Goal: Check status: Check status

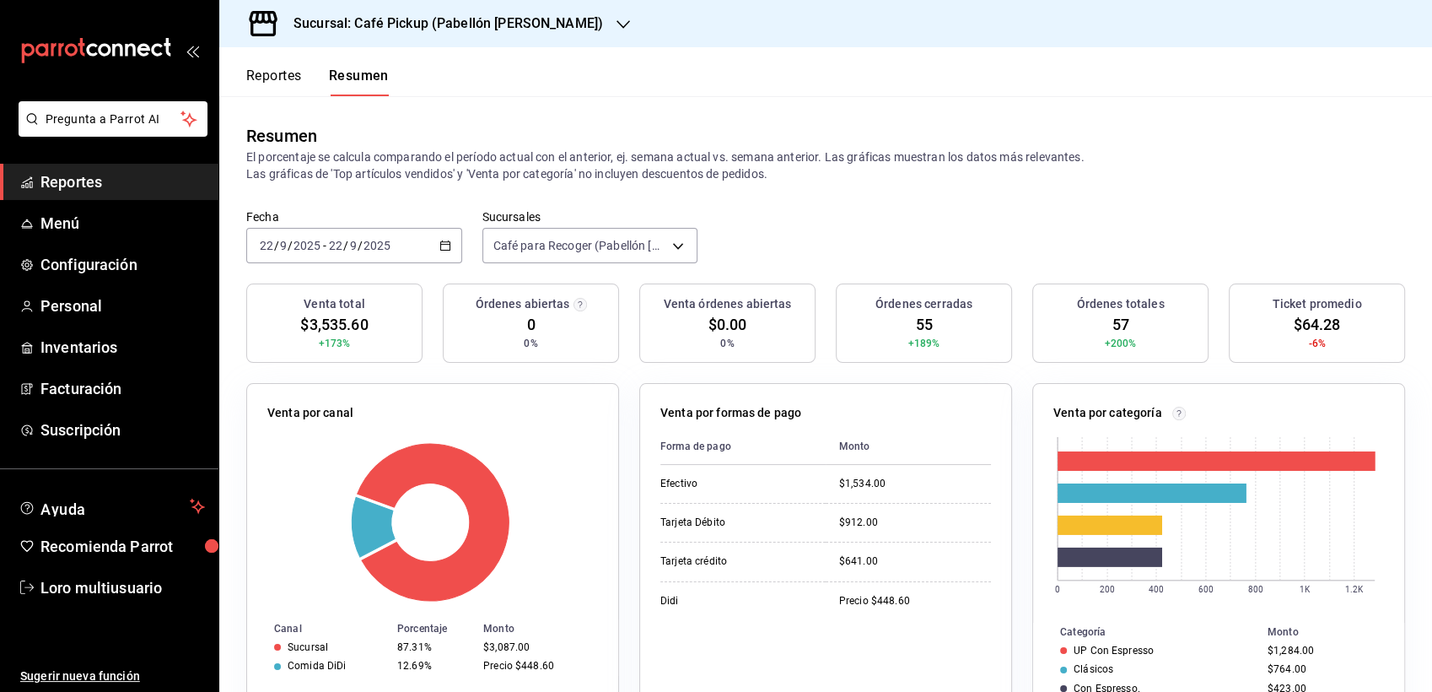
click at [434, 30] on h3 "Sucursal: Café Pickup (Pabellón [PERSON_NAME])" at bounding box center [441, 23] width 323 height 20
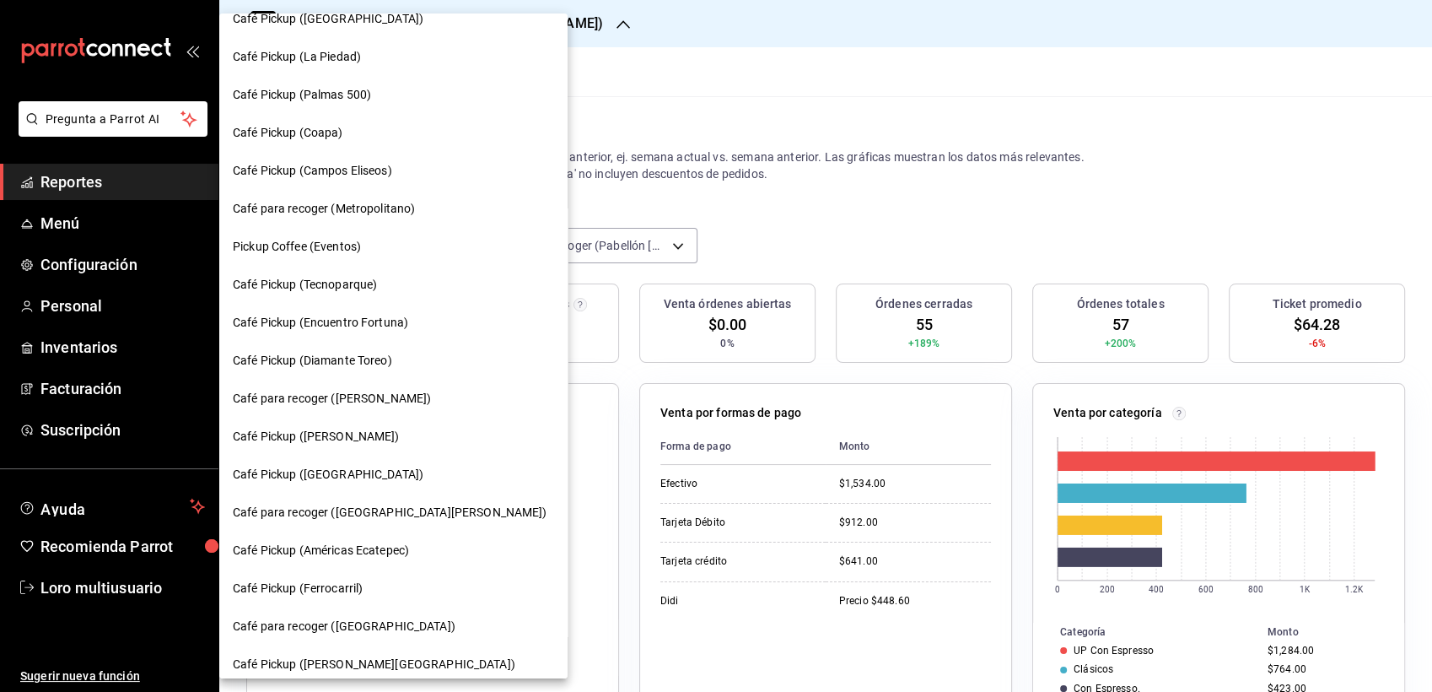
scroll to position [19, 0]
click at [355, 173] on span "Café Pickup (Campos Eliseos)" at bounding box center [312, 173] width 159 height 18
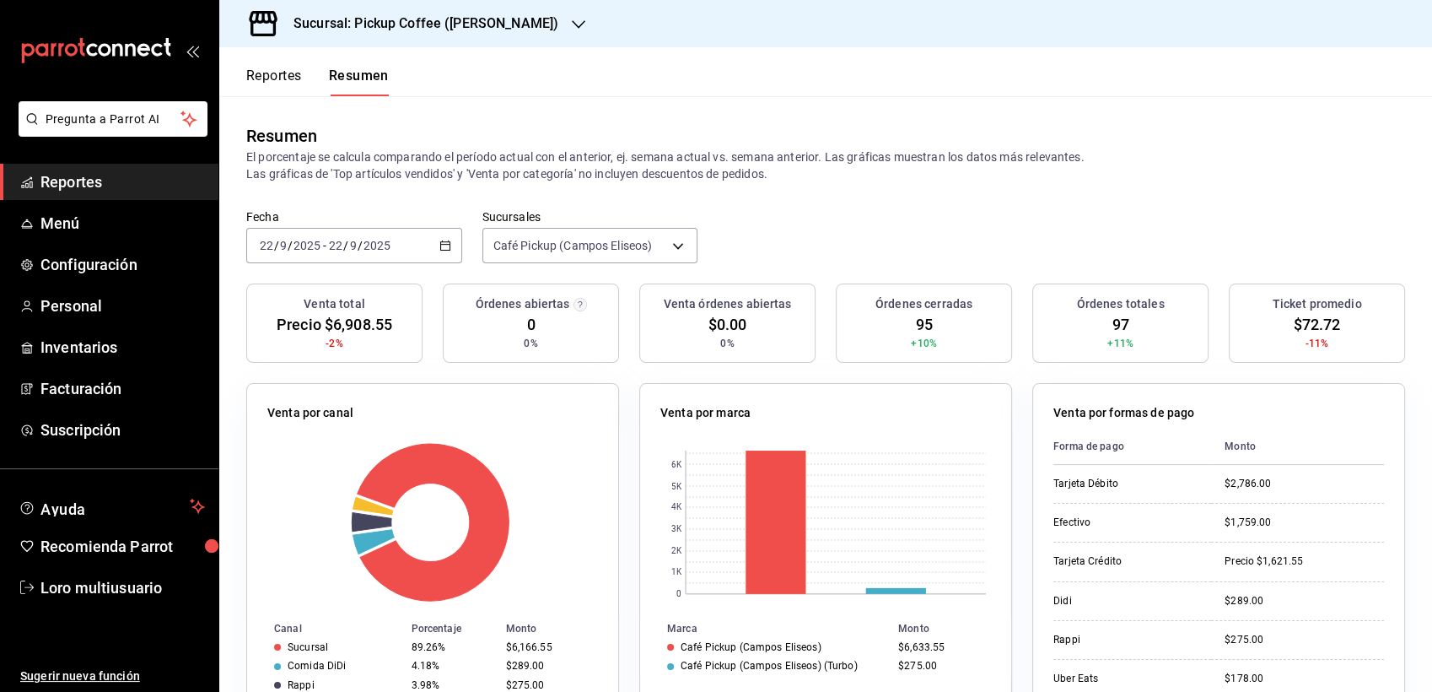
click at [362, 261] on div "[DATE] [DATE] - [DATE] [DATE]" at bounding box center [354, 245] width 216 height 35
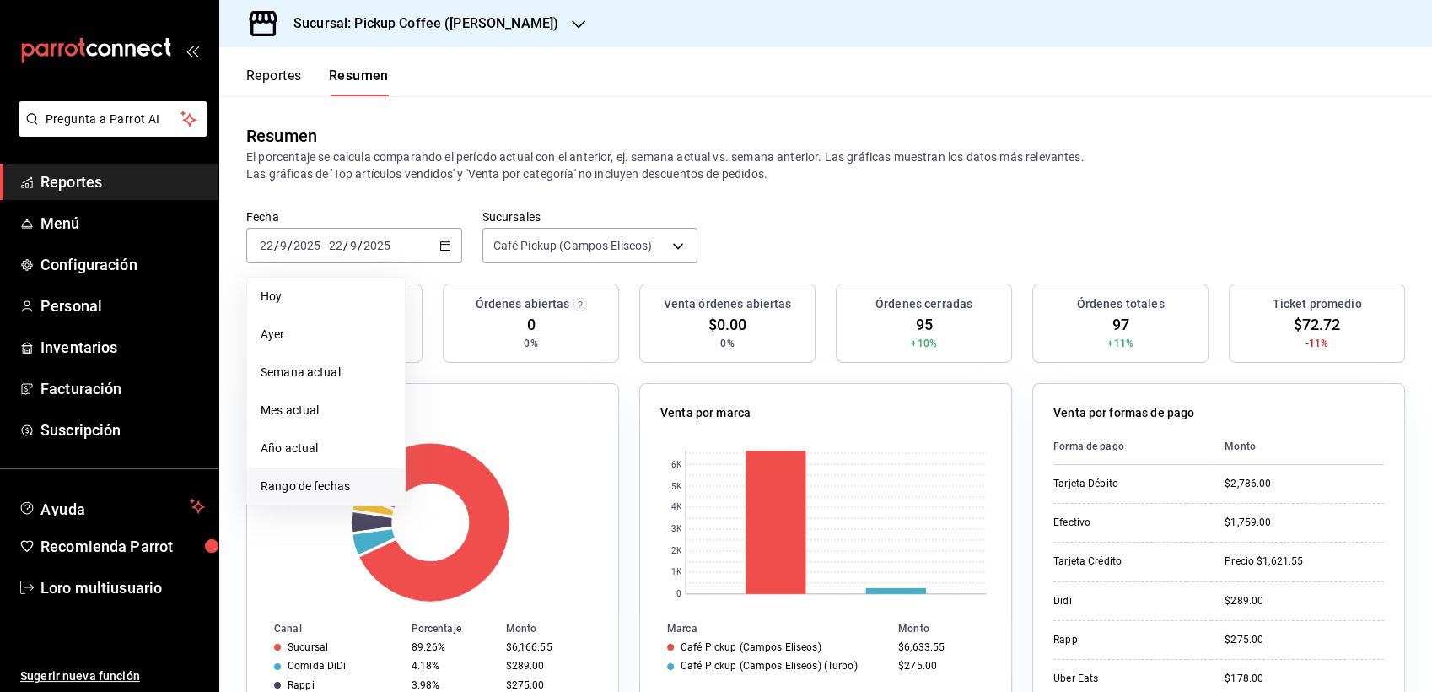
click at [329, 483] on span "Rango de fechas" at bounding box center [326, 486] width 131 height 18
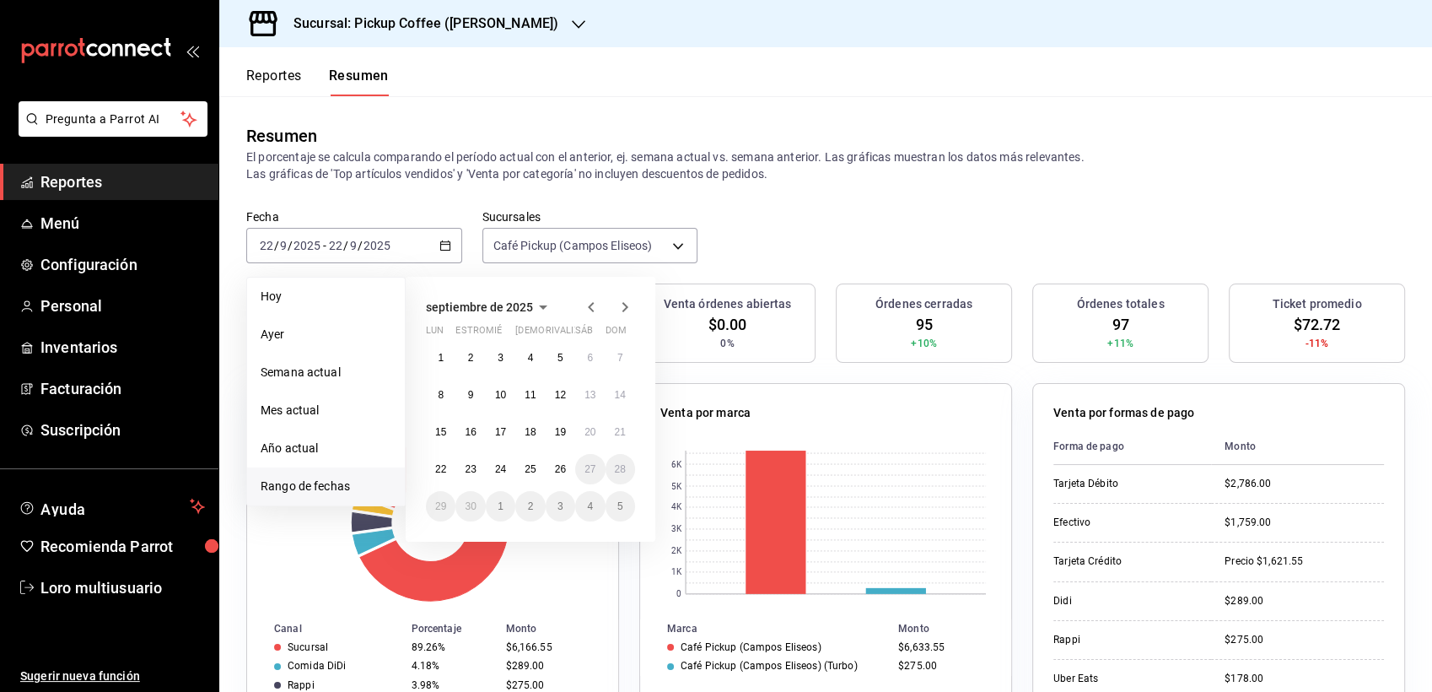
click at [504, 305] on span "septiembre de 2025" at bounding box center [479, 306] width 107 height 13
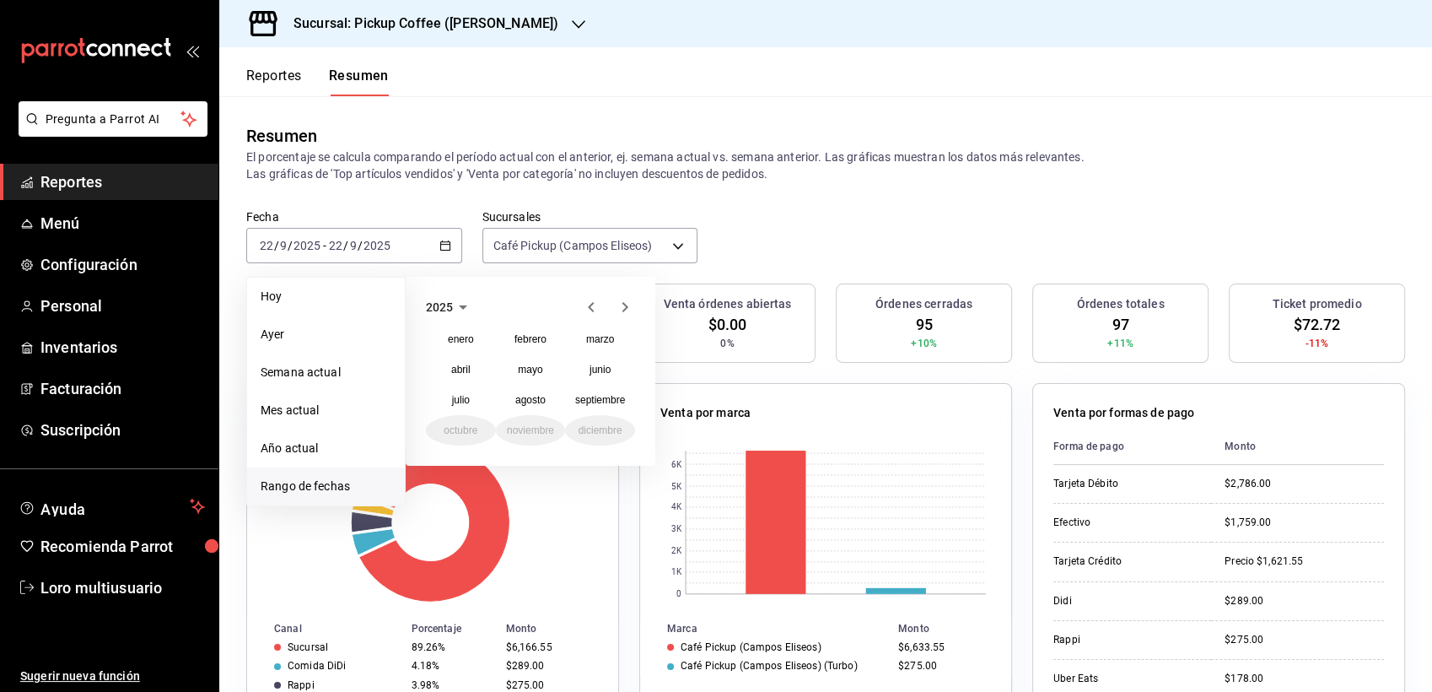
click at [589, 313] on icon "button" at bounding box center [591, 307] width 20 height 20
click at [599, 423] on button "diciembre" at bounding box center [600, 430] width 70 height 30
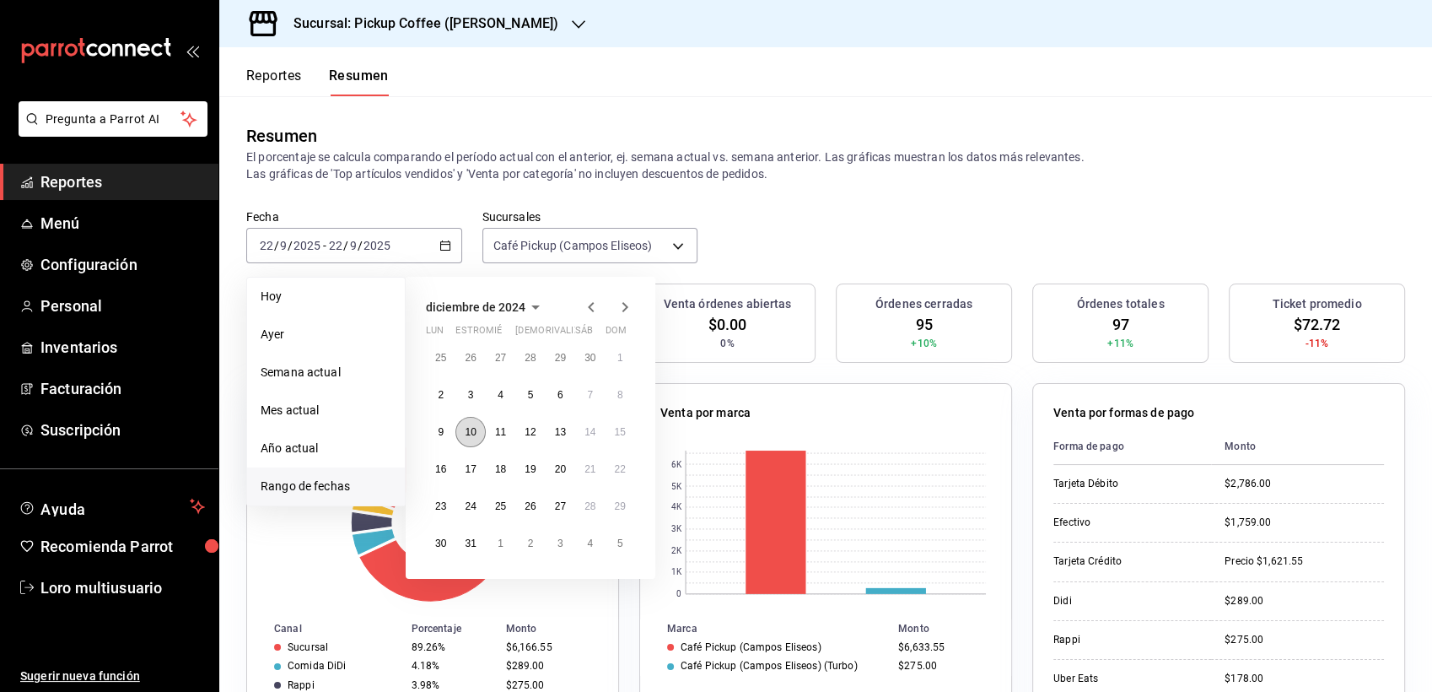
click at [482, 438] on button "10" at bounding box center [470, 432] width 30 height 30
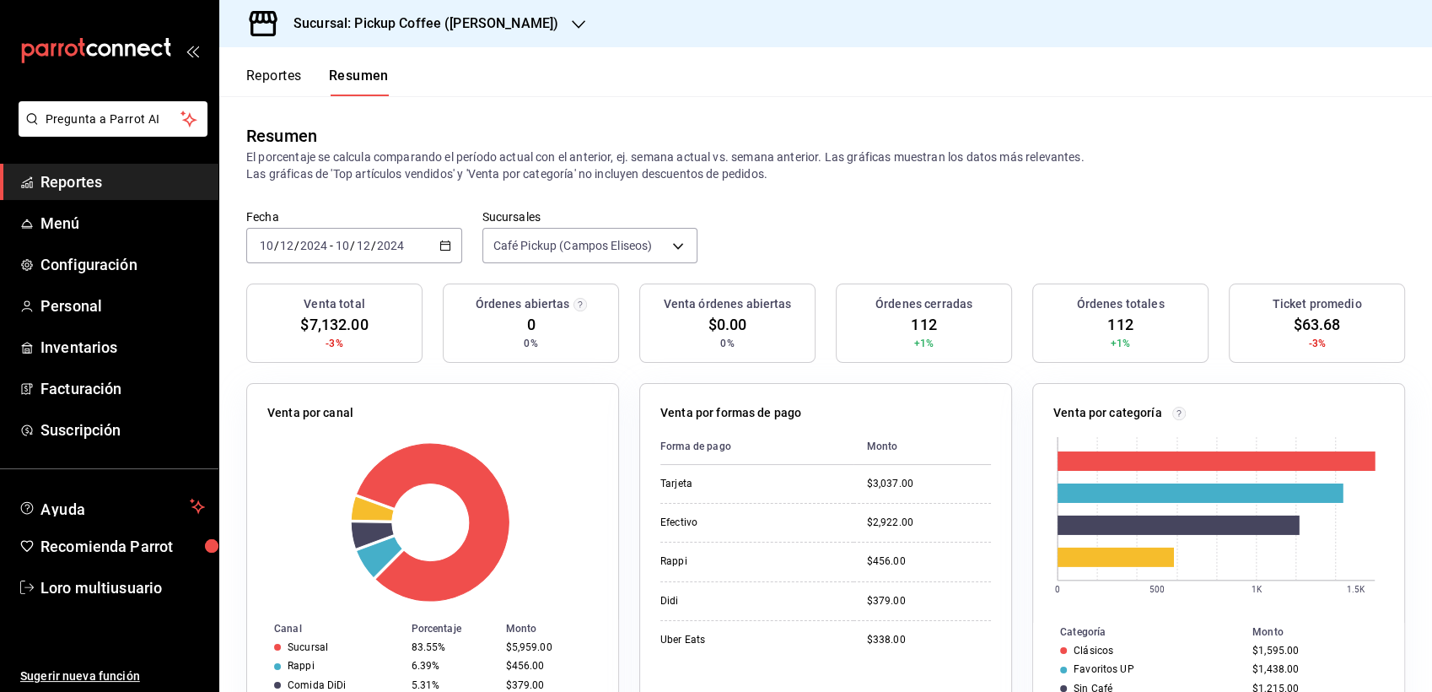
click at [387, 246] on input "2024" at bounding box center [390, 245] width 29 height 13
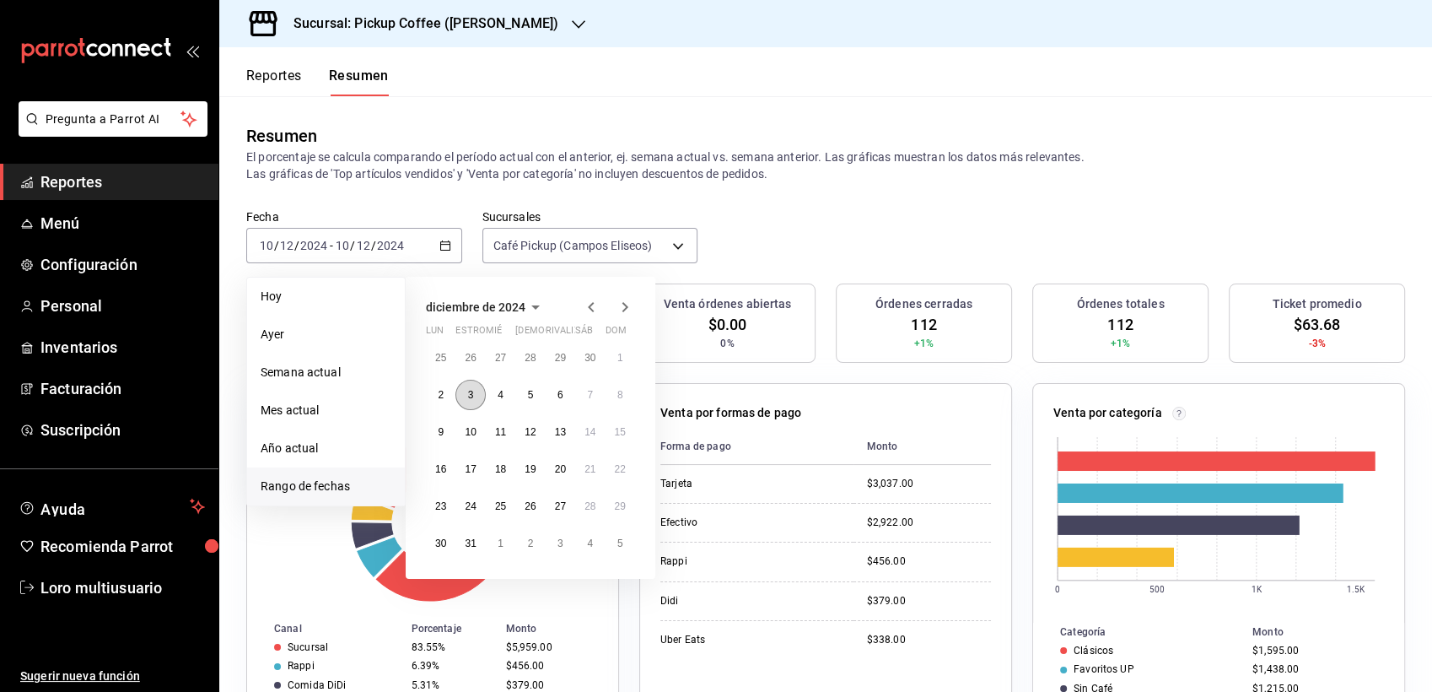
click at [465, 391] on button "3" at bounding box center [470, 395] width 30 height 30
click at [465, 424] on button "10" at bounding box center [470, 432] width 30 height 30
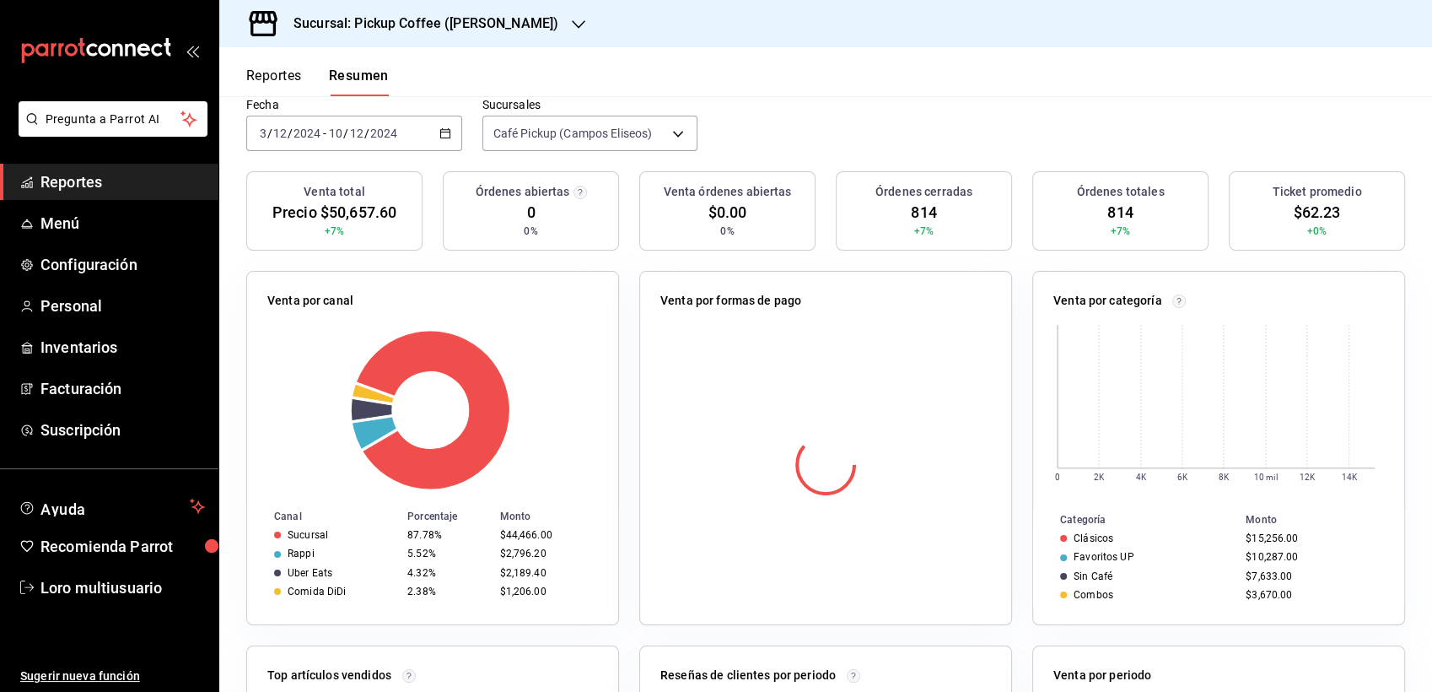
scroll to position [74, 0]
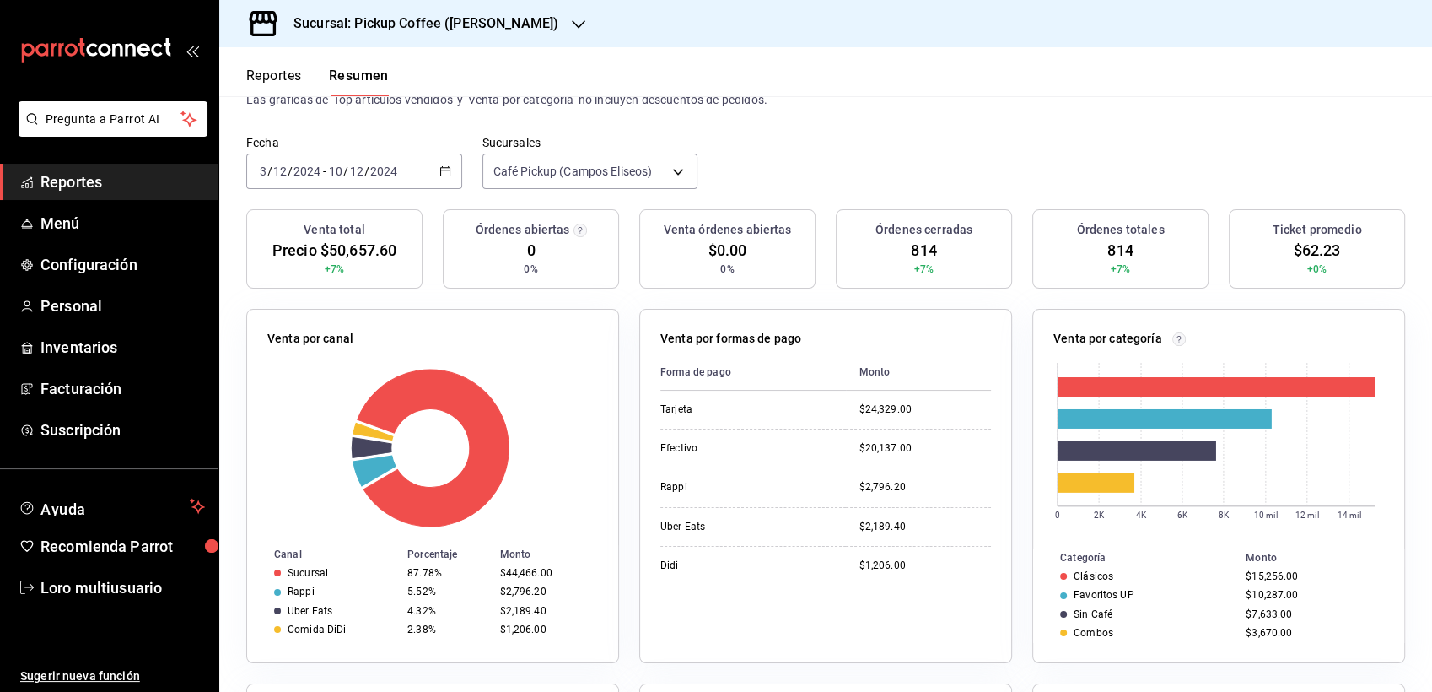
click at [380, 179] on div "[DATE] [DATE] - [DATE] [DATE]" at bounding box center [354, 171] width 216 height 35
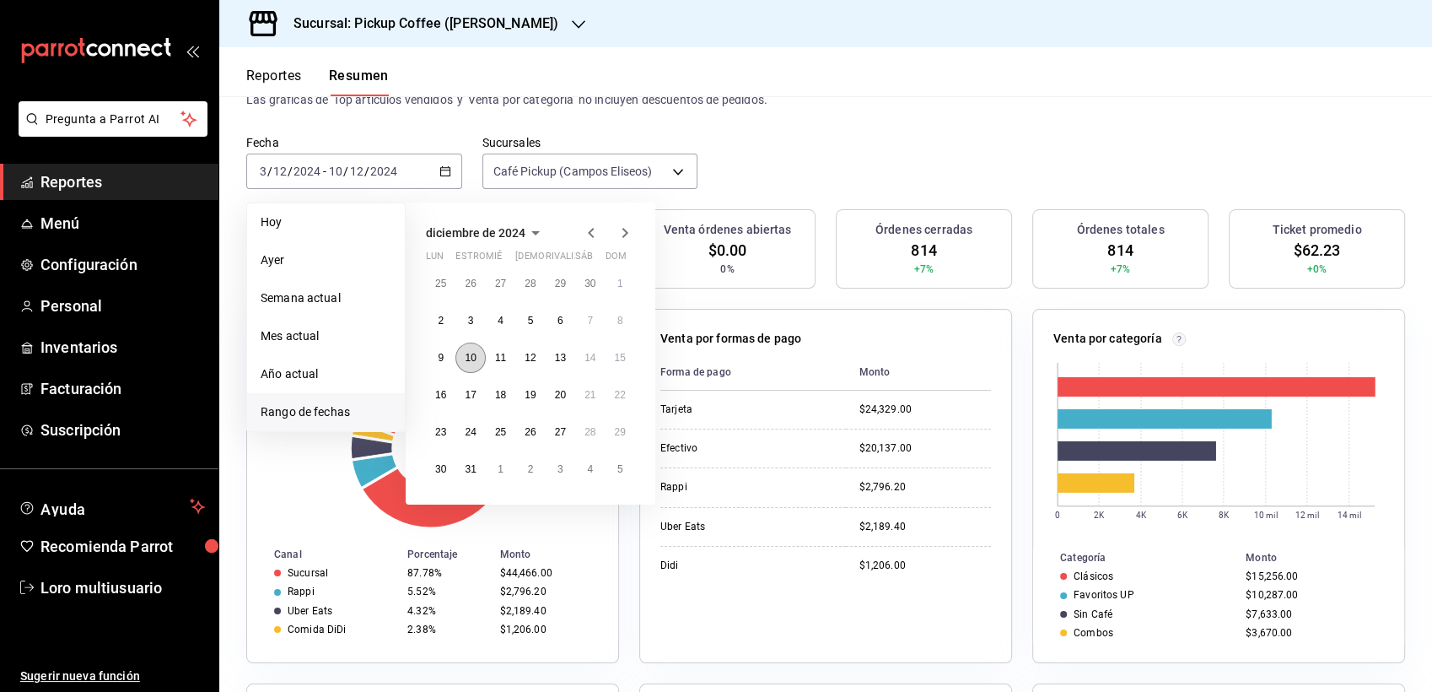
click at [466, 361] on abbr "10" at bounding box center [470, 358] width 11 height 12
click at [443, 391] on abbr "16" at bounding box center [440, 395] width 11 height 12
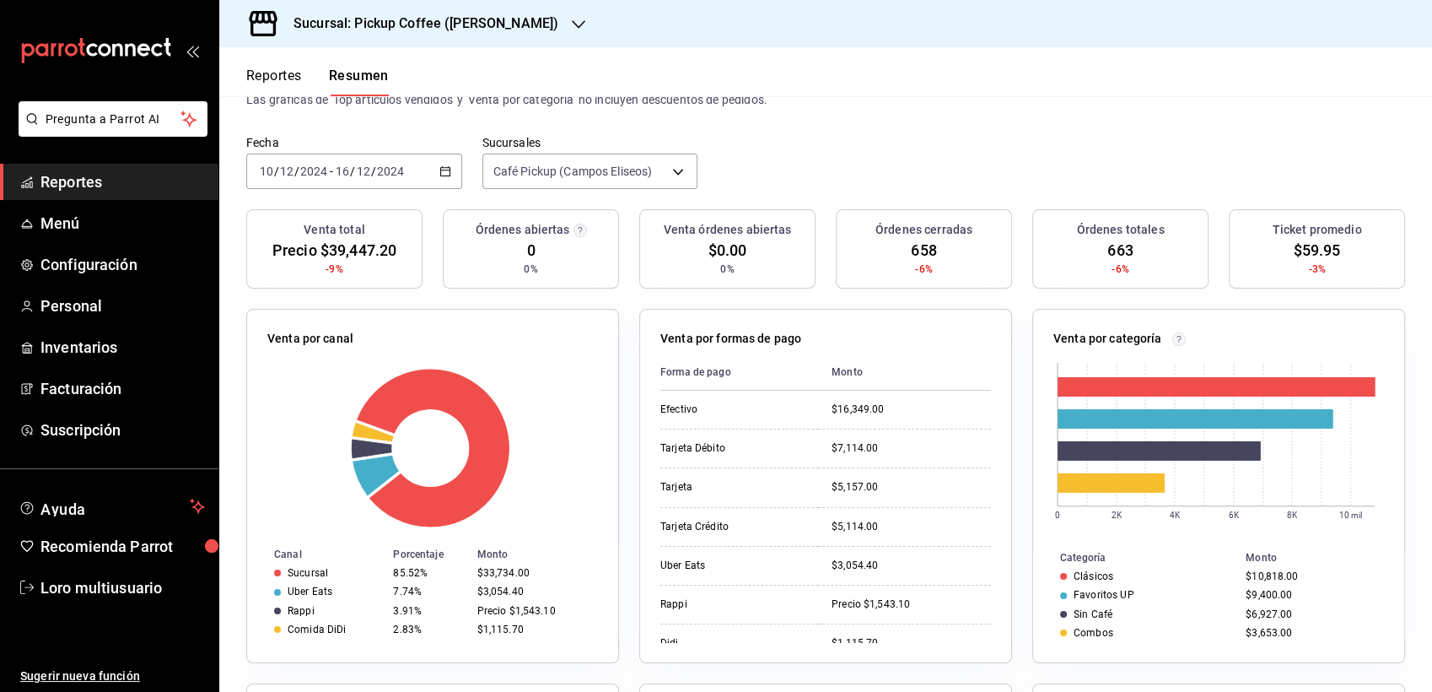
click at [322, 181] on div "[DATE] [DATE] - [DATE] [DATE]" at bounding box center [354, 171] width 216 height 35
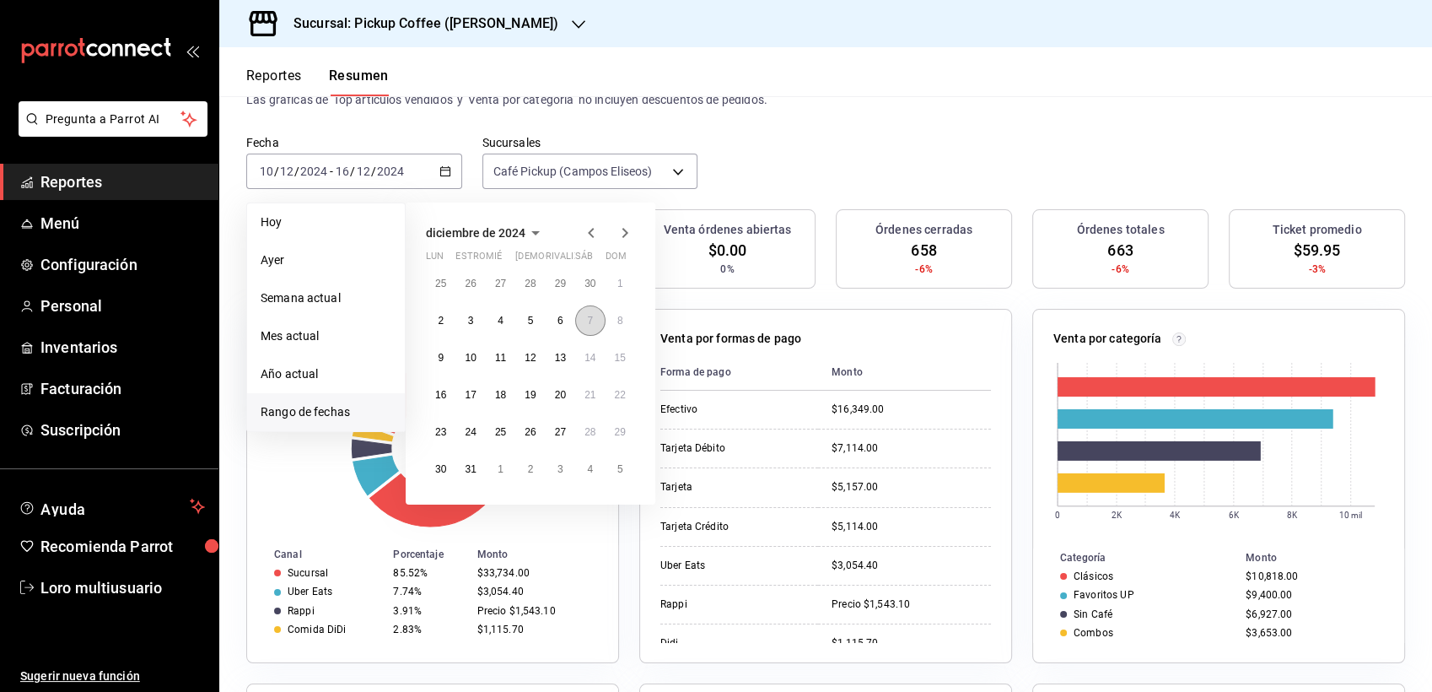
click at [589, 316] on abbr "7" at bounding box center [590, 321] width 6 height 12
click at [563, 355] on abbr "13" at bounding box center [560, 358] width 11 height 12
